Goal: Download file/media

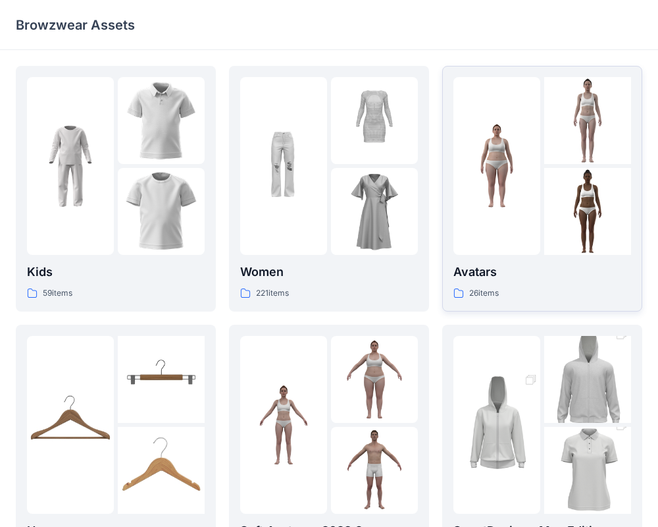
click at [514, 252] on div at bounding box center [496, 166] width 87 height 178
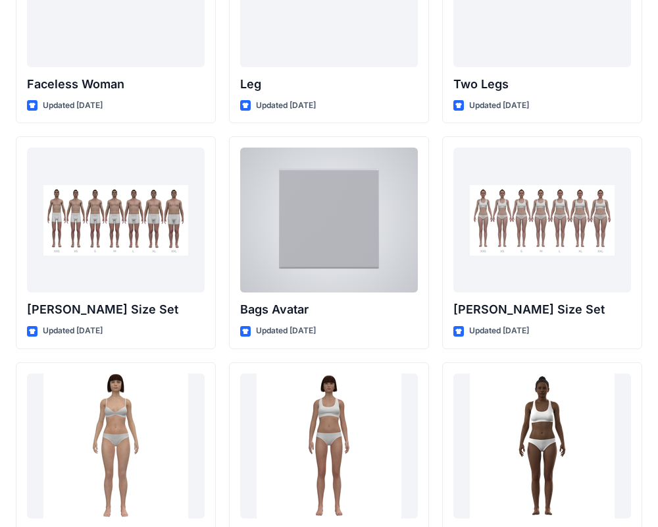
scroll to position [1289, 0]
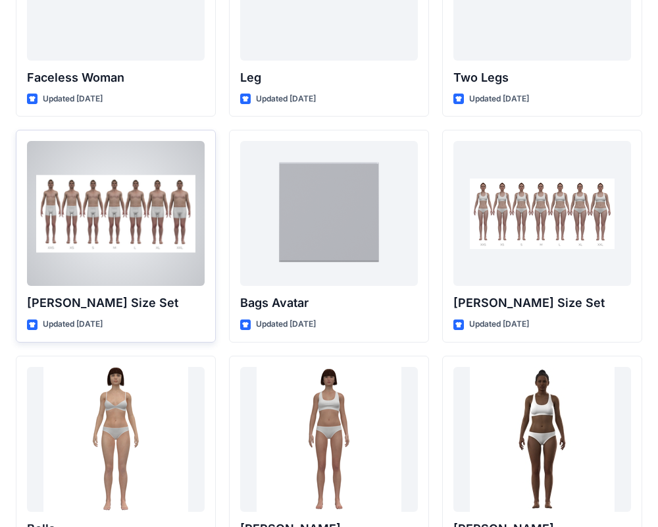
click at [143, 262] on div at bounding box center [116, 213] width 178 height 145
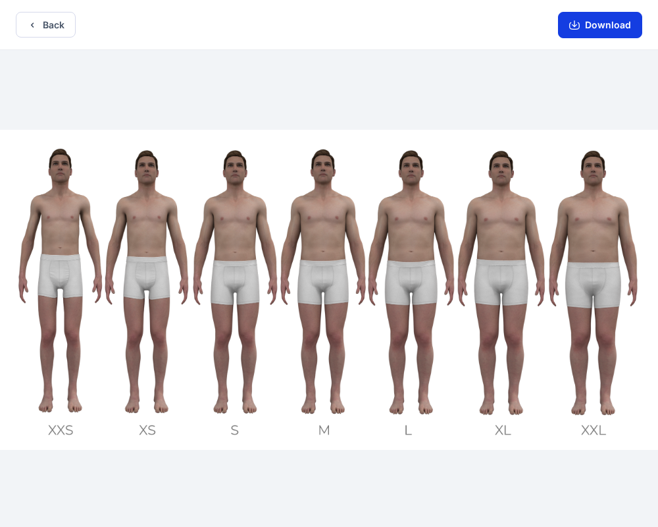
click at [592, 26] on button "Download" at bounding box center [600, 25] width 84 height 26
click at [580, 30] on icon "button" at bounding box center [574, 25] width 11 height 11
click at [582, 27] on button "Download" at bounding box center [600, 25] width 84 height 26
